Goal: Task Accomplishment & Management: Complete application form

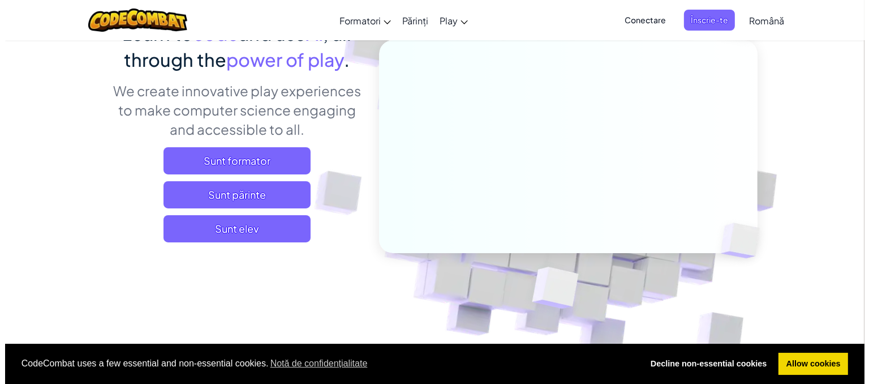
scroll to position [136, 0]
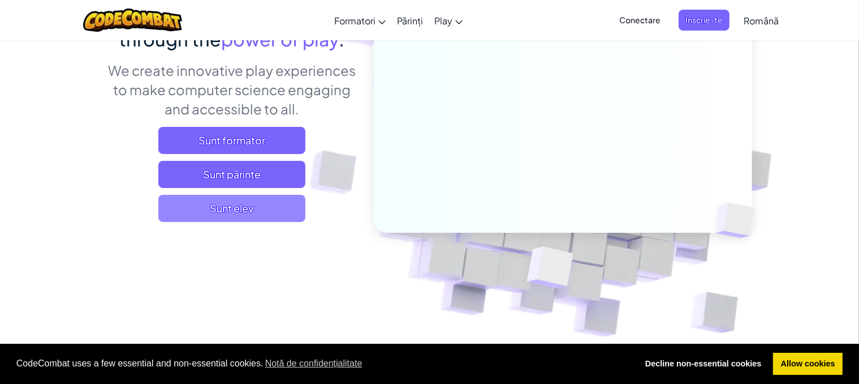
click at [249, 216] on span "Sunt elev" at bounding box center [231, 208] width 147 height 27
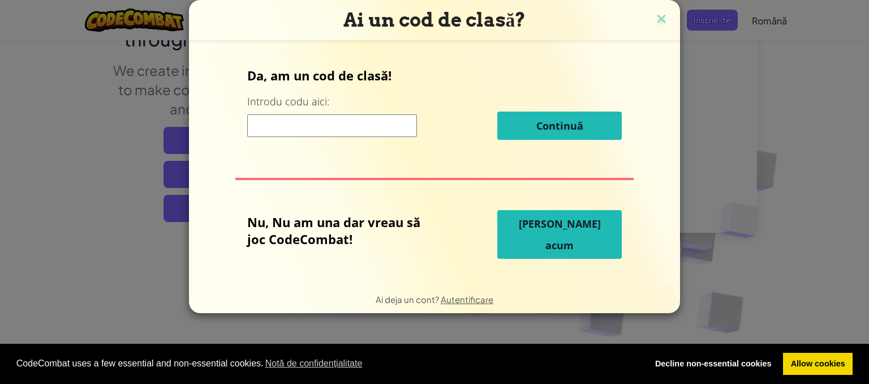
click at [266, 129] on input at bounding box center [332, 125] width 170 height 23
click at [331, 136] on input at bounding box center [332, 125] width 170 height 23
type input "w"
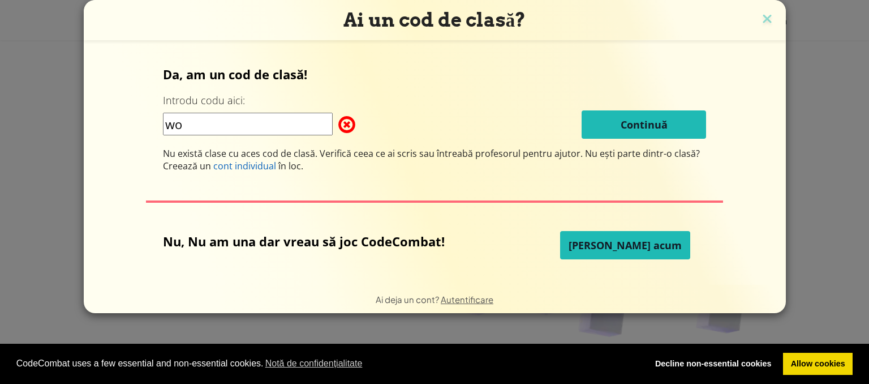
type input "w"
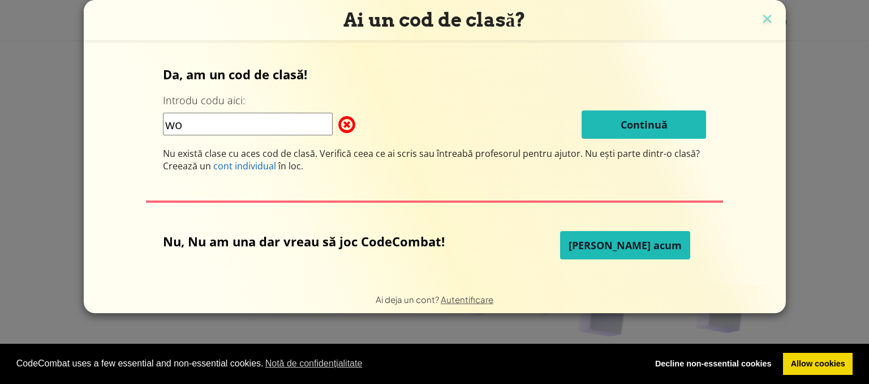
type input "w"
type input "+"
click at [274, 121] on input at bounding box center [248, 124] width 170 height 23
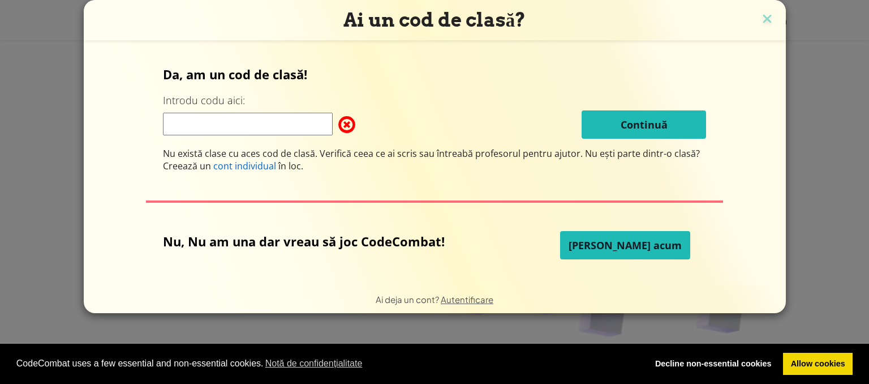
click at [274, 121] on input at bounding box center [248, 124] width 170 height 23
type input "t"
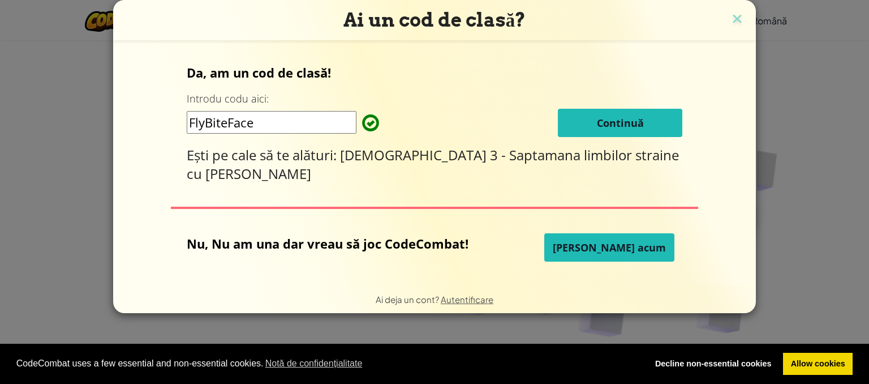
type input "FlyBiteFace"
click at [558, 109] on button "Continuă" at bounding box center [620, 123] width 124 height 28
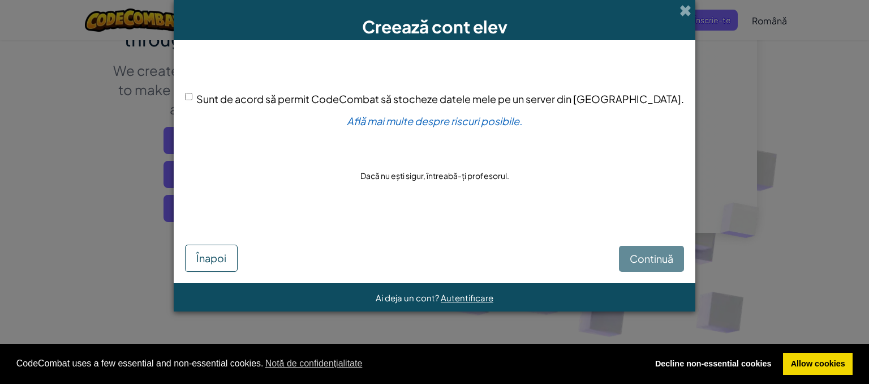
click at [231, 100] on div "Sunt de acord să permit CodeCombat să stocheze datele mele pe un server din [GE…" at bounding box center [434, 99] width 499 height 16
click at [232, 100] on div "Sunt de acord să permit CodeCombat să stocheze datele mele pe un server din [GE…" at bounding box center [434, 99] width 499 height 16
click at [192, 100] on input "Sunt de acord să permit CodeCombat să stocheze datele mele pe un server din [GE…" at bounding box center [188, 96] width 7 height 7
checkbox input "true"
click at [622, 242] on div "Continuă Înapoi" at bounding box center [434, 246] width 499 height 49
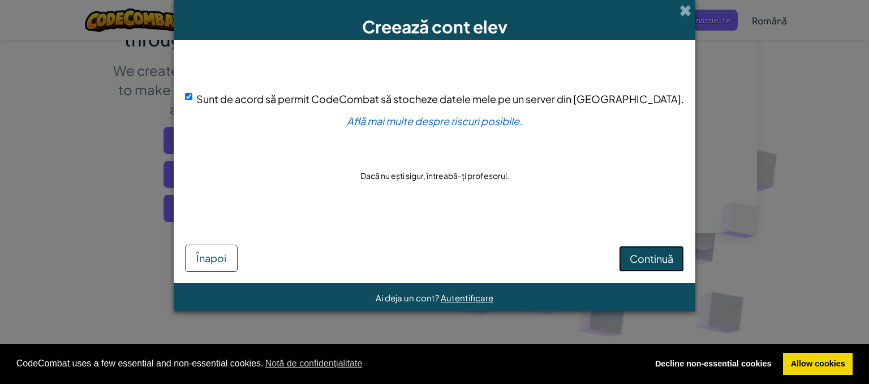
click at [620, 251] on button "Continuă" at bounding box center [651, 259] width 65 height 26
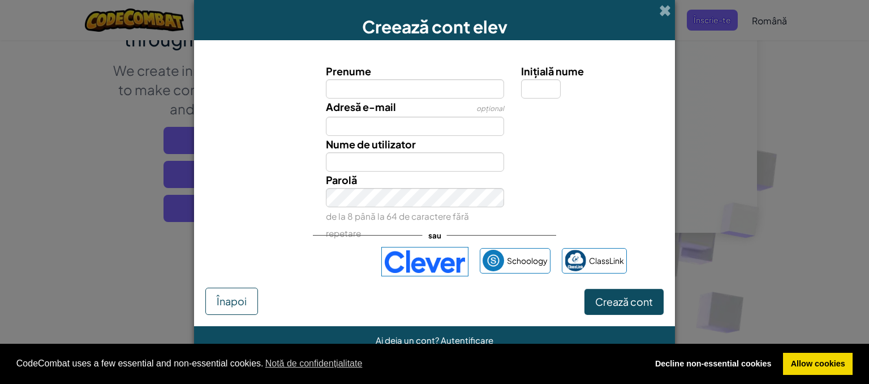
click at [404, 94] on input "Prenume" at bounding box center [415, 88] width 179 height 19
type input "[PERSON_NAME]"
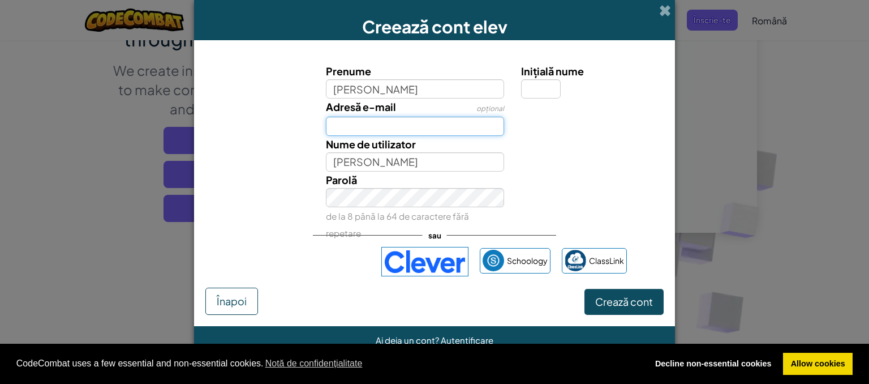
click at [398, 134] on input "Adresă e-mail" at bounding box center [415, 126] width 179 height 19
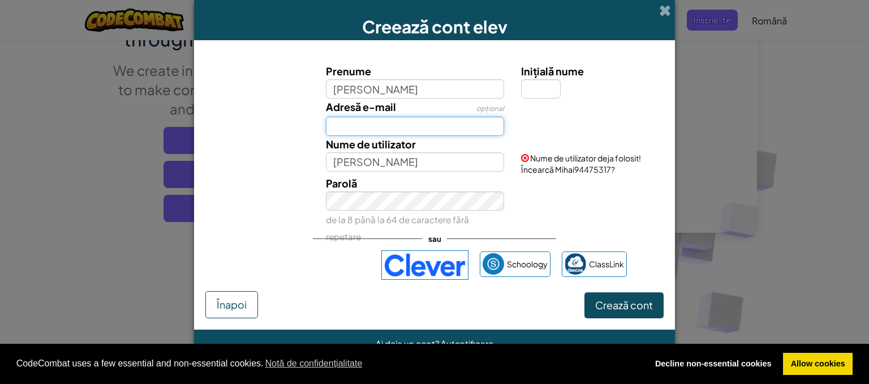
click at [398, 134] on input "Adresă e-mail" at bounding box center [415, 126] width 179 height 19
click at [545, 89] on input "Inițială nume" at bounding box center [541, 88] width 40 height 19
type input "N"
type input "MihaiN"
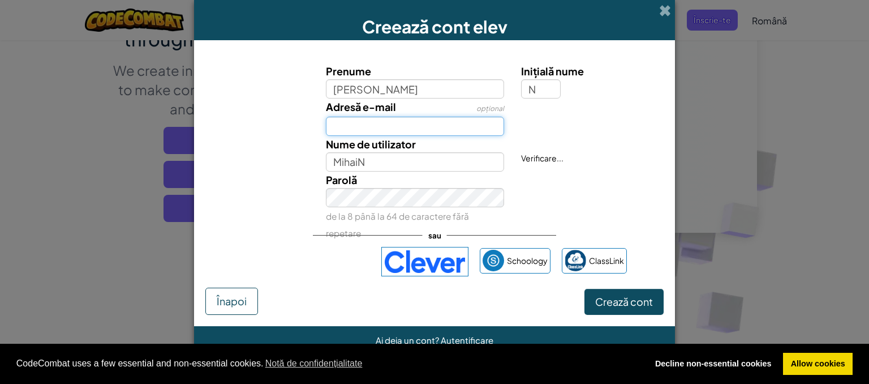
click at [389, 129] on input "Adresă e-mail" at bounding box center [415, 126] width 179 height 19
click at [380, 119] on input "Adresă e-mail" at bounding box center [415, 126] width 179 height 19
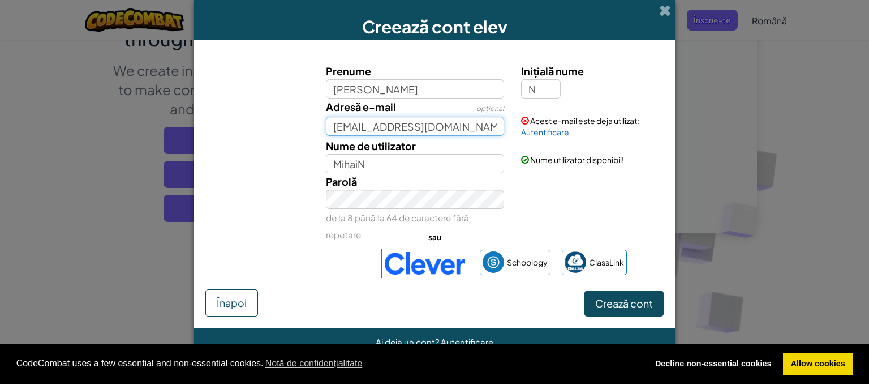
click at [488, 121] on input "[EMAIL_ADDRESS][DOMAIN_NAME]" at bounding box center [415, 126] width 179 height 19
type input "t"
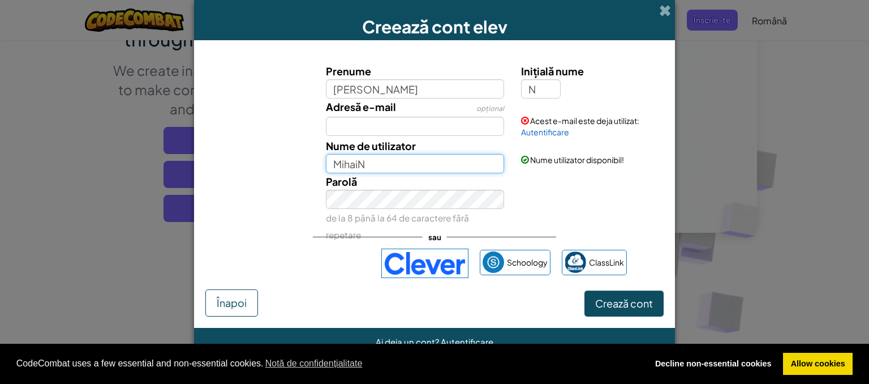
click at [425, 165] on input "MihaiN" at bounding box center [415, 163] width 179 height 19
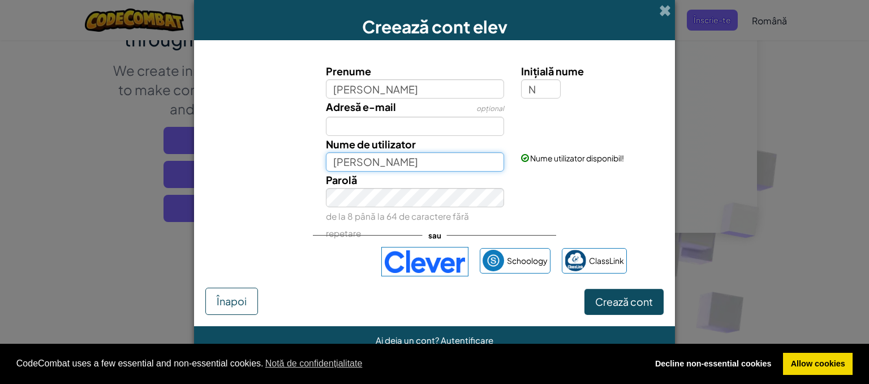
type input "MihaiN"
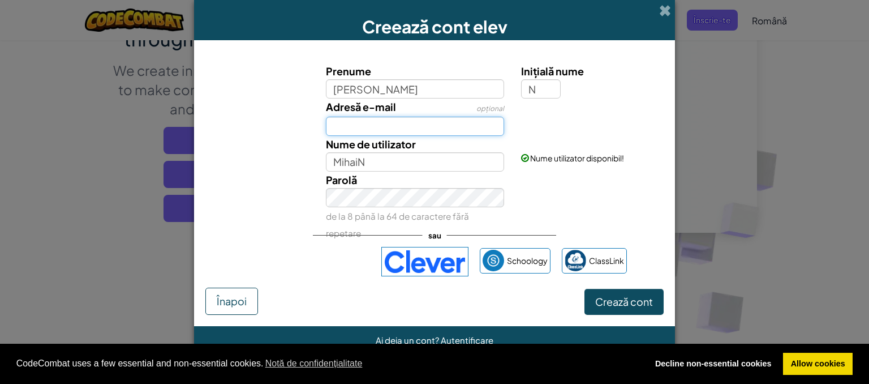
click at [380, 127] on input "Adresă e-mail" at bounding box center [415, 126] width 179 height 19
type input "b"
type input "m"
type input "kapoofer"
click at [661, 10] on span at bounding box center [665, 11] width 12 height 12
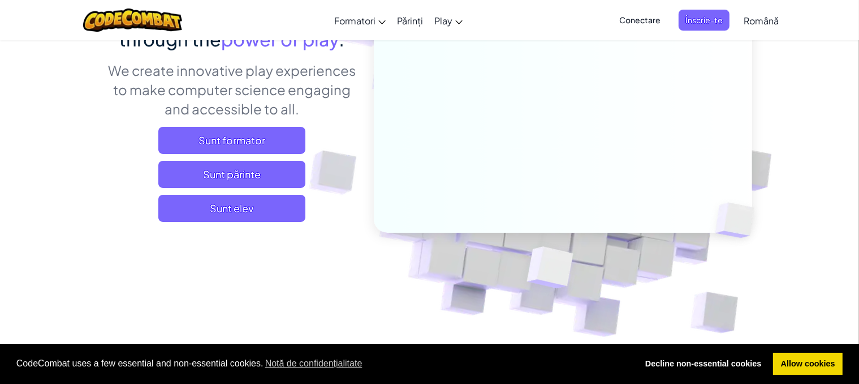
click at [644, 11] on span "Conectare" at bounding box center [640, 20] width 55 height 21
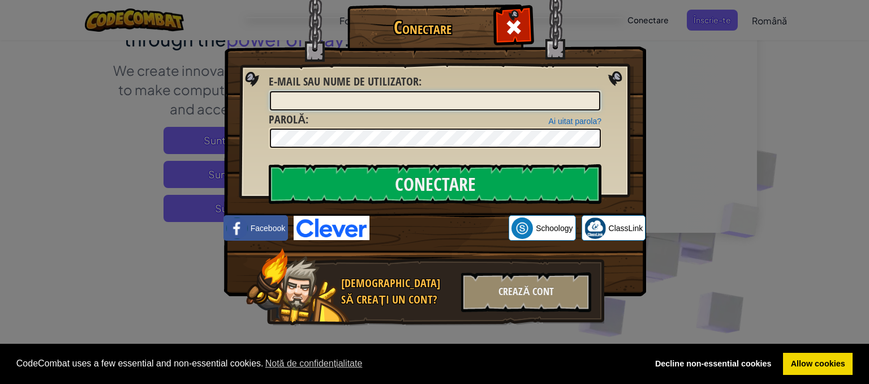
type input "P"
type input "t"
type input "[EMAIL_ADDRESS][DOMAIN_NAME]"
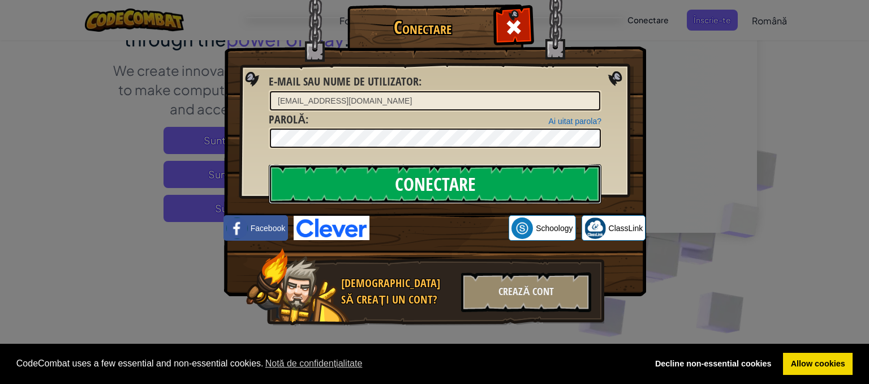
click at [309, 195] on input "Conectare" at bounding box center [435, 184] width 333 height 40
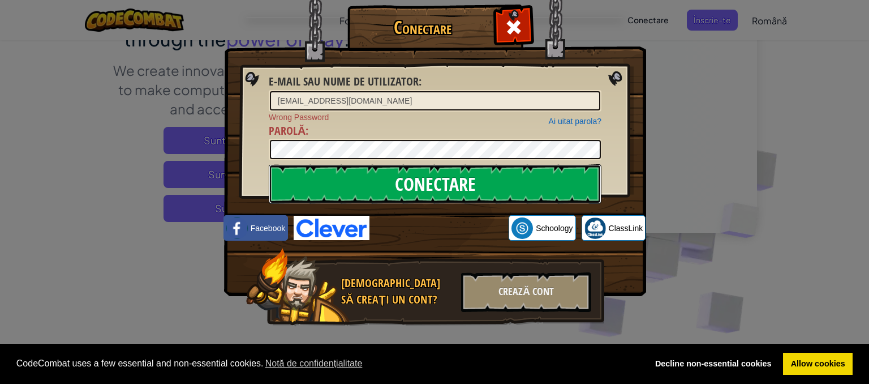
drag, startPoint x: 343, startPoint y: 189, endPoint x: 325, endPoint y: 178, distance: 20.6
click at [325, 178] on input "Conectare" at bounding box center [435, 184] width 333 height 40
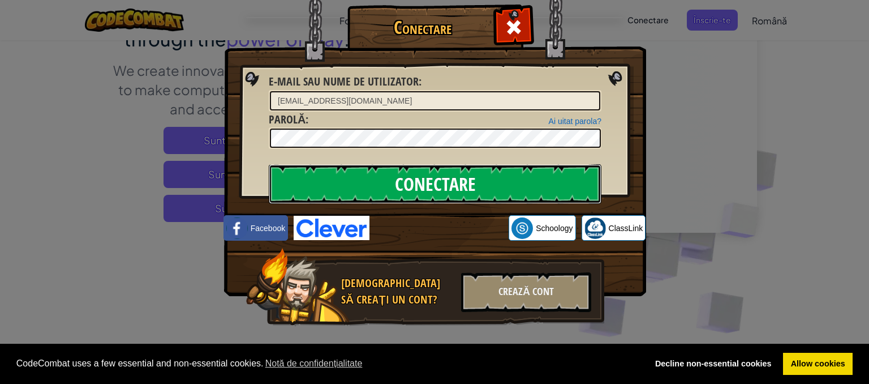
click at [325, 178] on input "Conectare" at bounding box center [435, 184] width 333 height 40
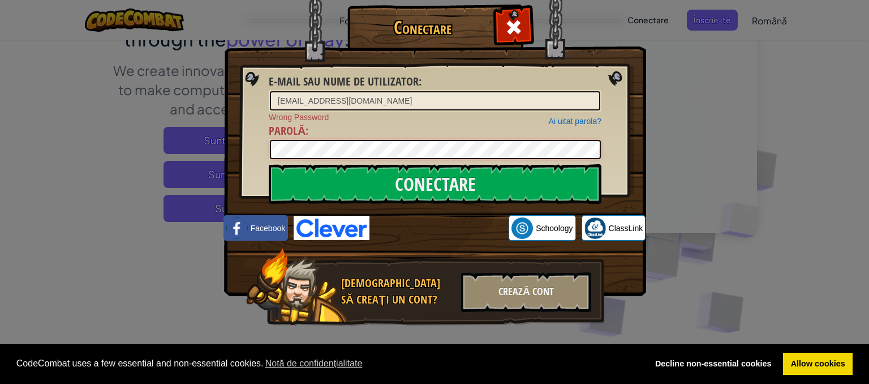
click at [269, 164] on input "Conectare" at bounding box center [435, 184] width 333 height 40
